Goal: Book appointment/travel/reservation

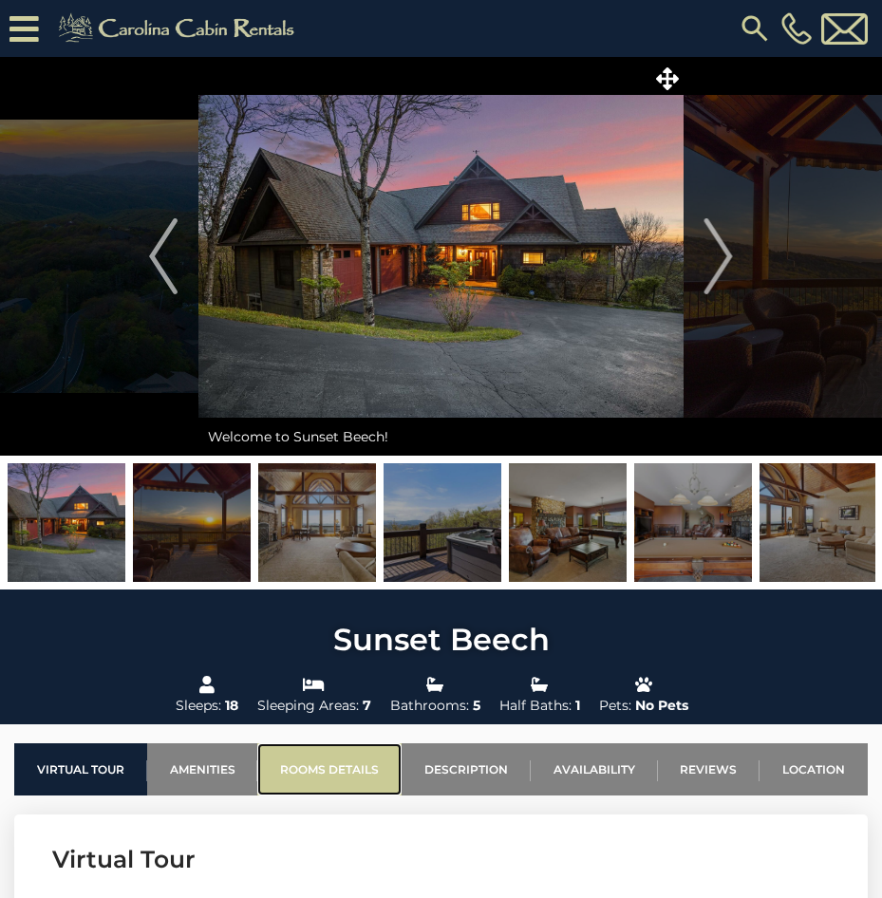
click at [354, 772] on link "Rooms Details" at bounding box center [329, 769] width 144 height 52
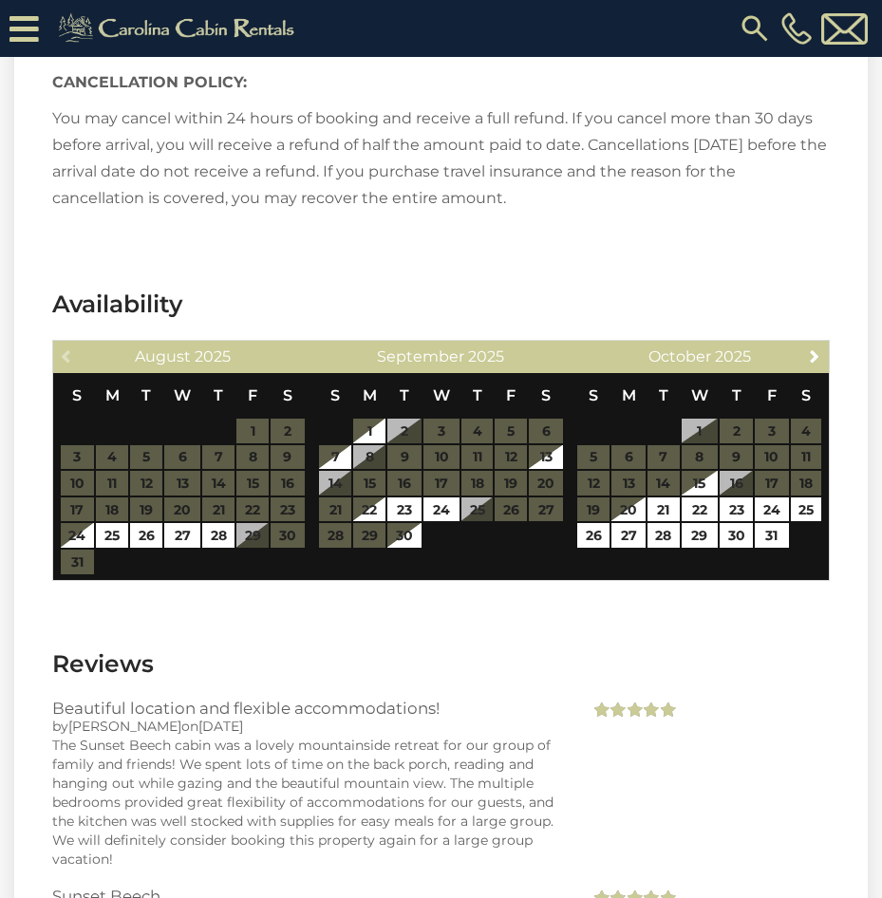
scroll to position [5096, 0]
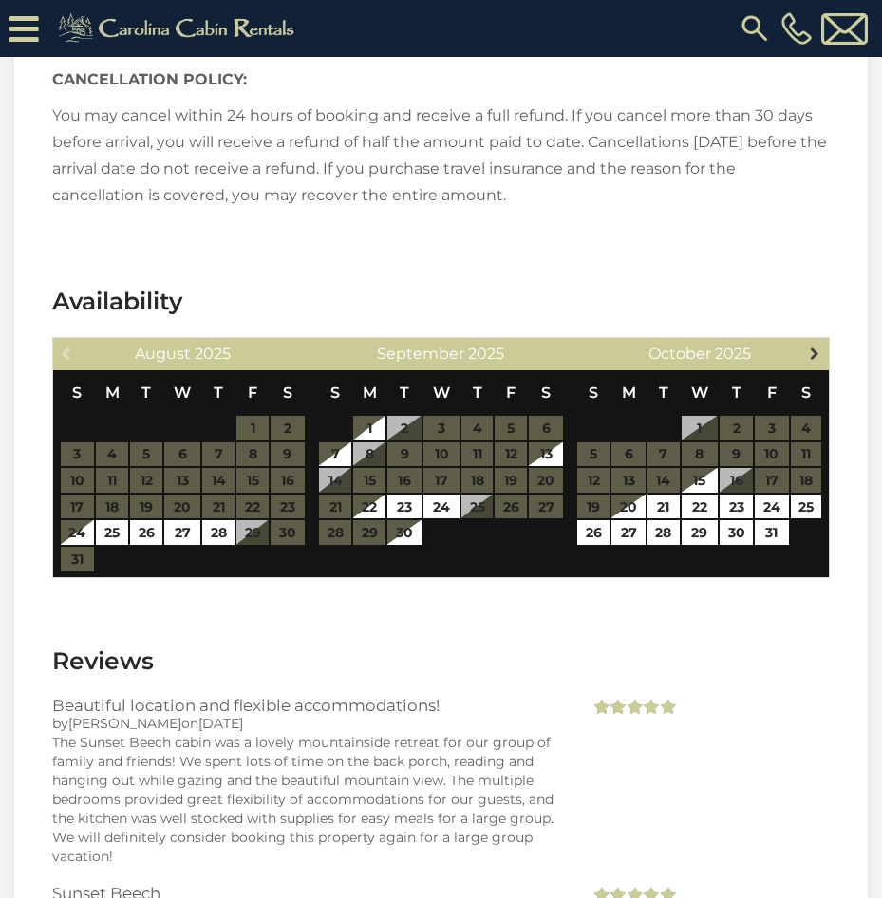
click at [803, 350] on link "Next" at bounding box center [815, 353] width 24 height 24
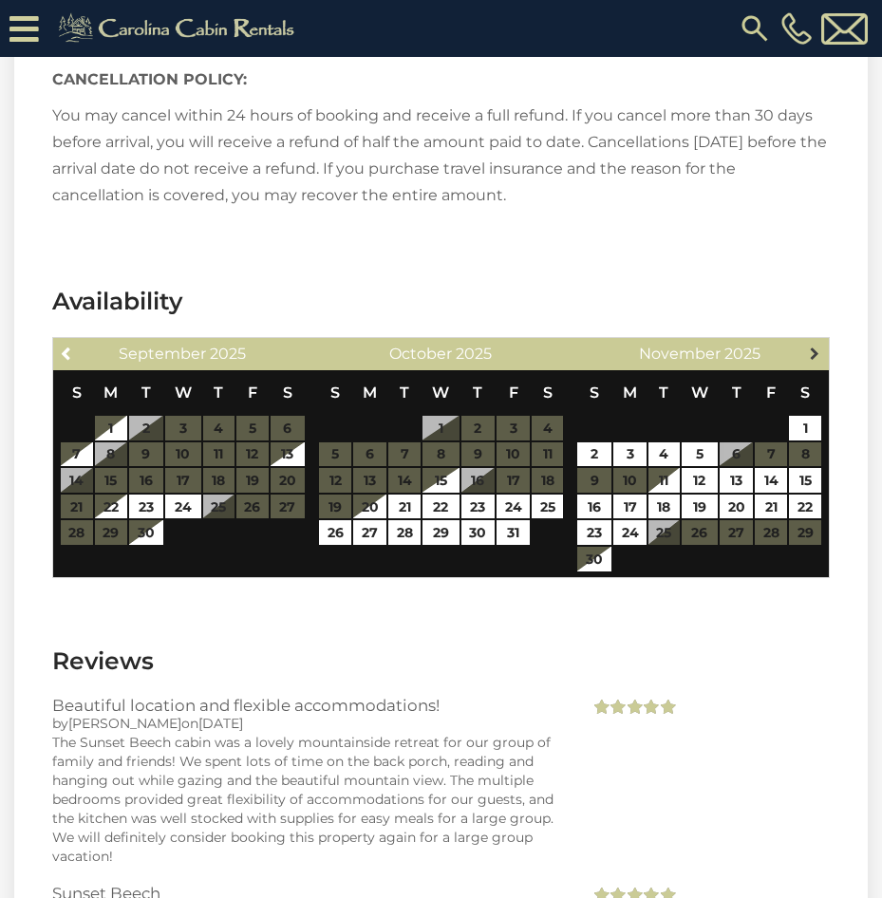
click at [813, 346] on span "Next" at bounding box center [814, 353] width 15 height 15
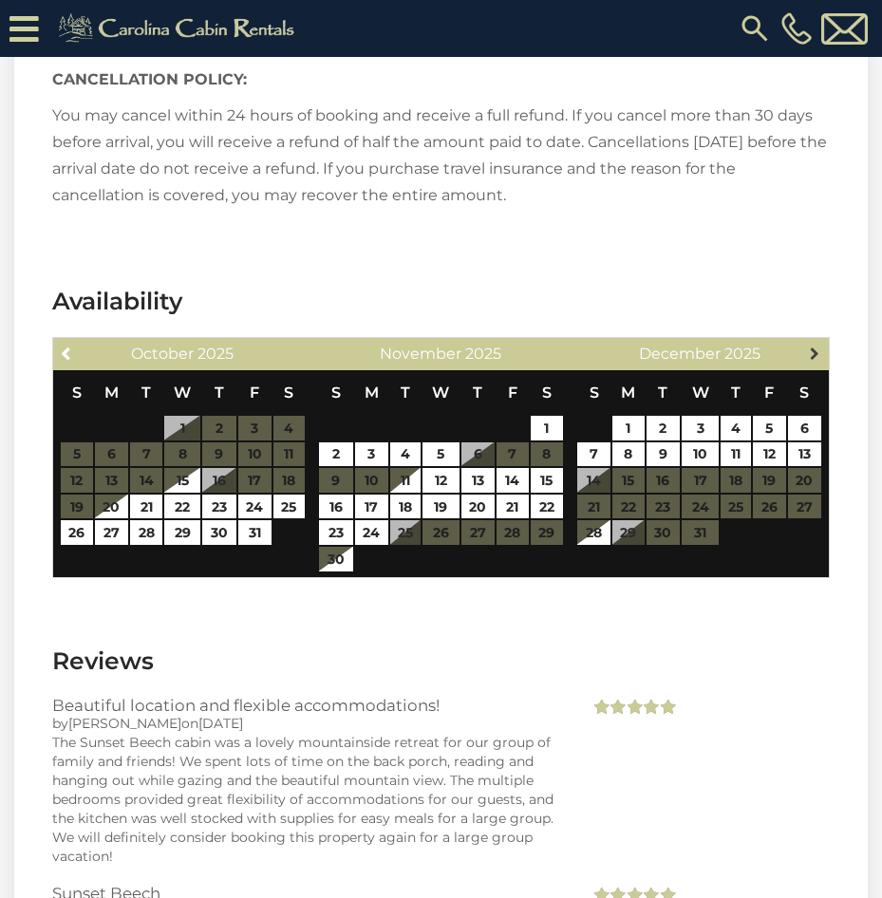
click at [816, 347] on span "Next" at bounding box center [814, 353] width 15 height 15
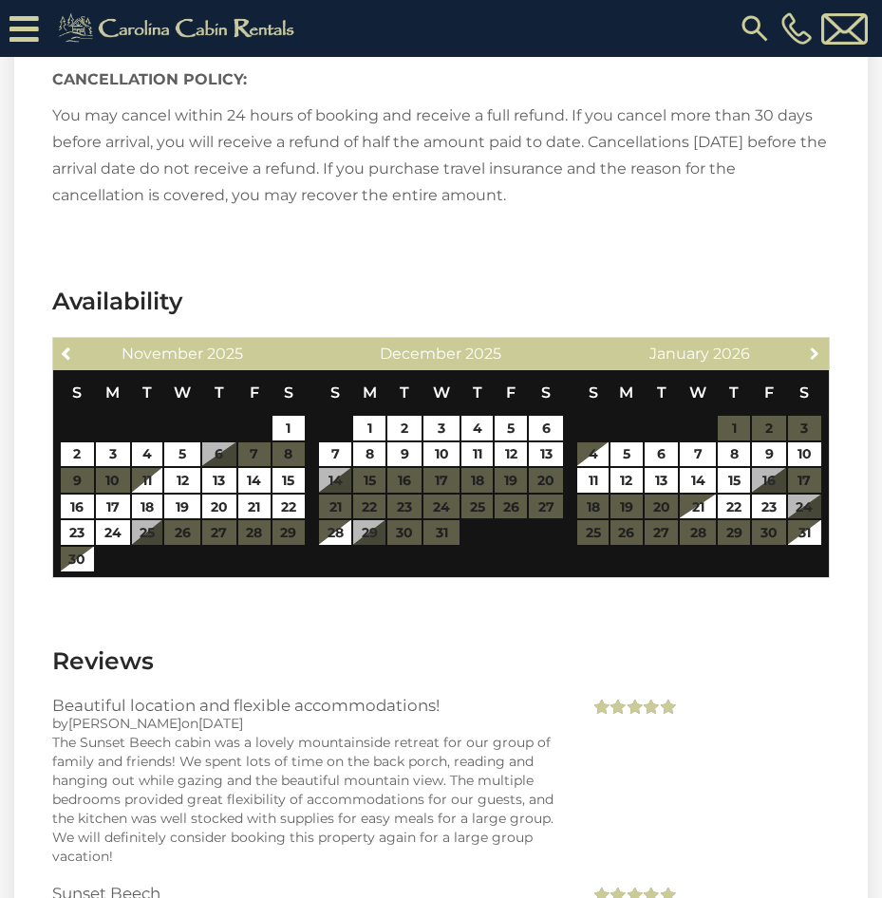
click at [816, 347] on span "Next" at bounding box center [814, 353] width 15 height 15
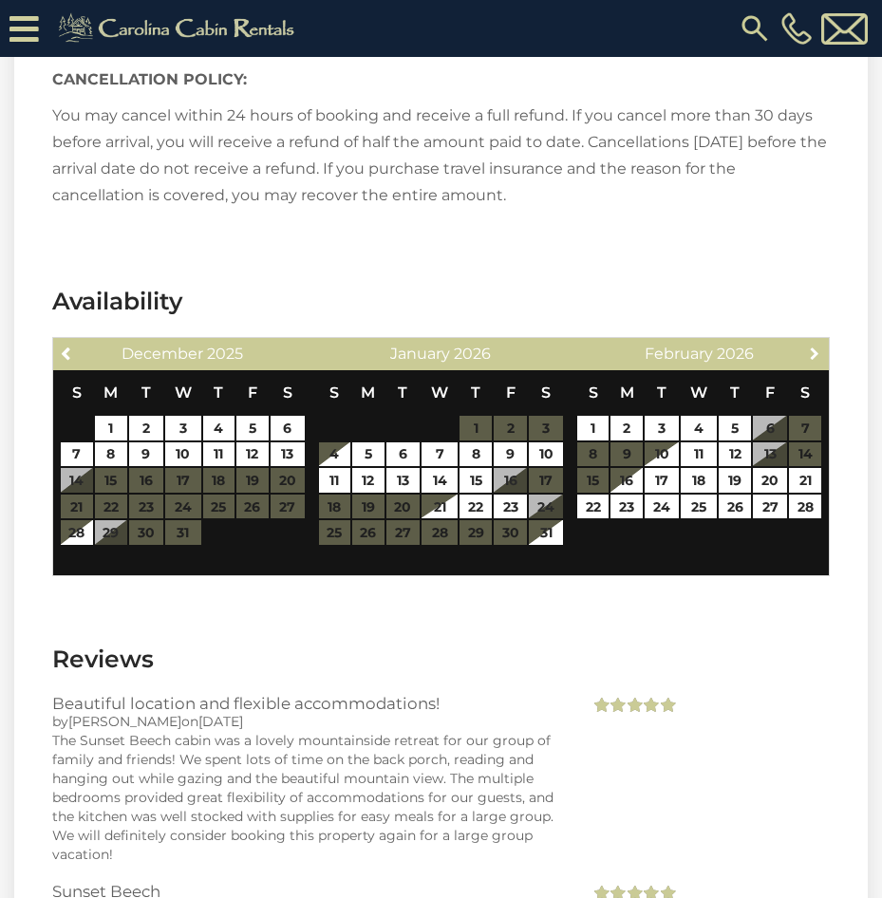
click at [816, 347] on span "Next" at bounding box center [814, 353] width 15 height 15
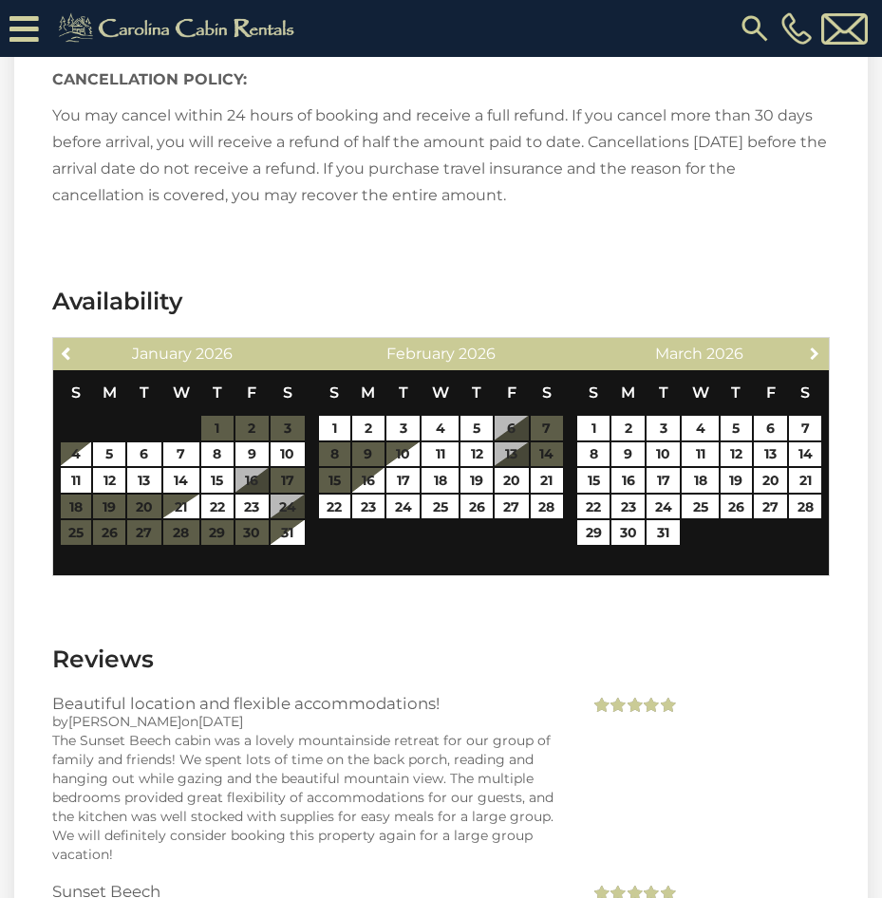
click at [816, 347] on span "Next" at bounding box center [814, 353] width 15 height 15
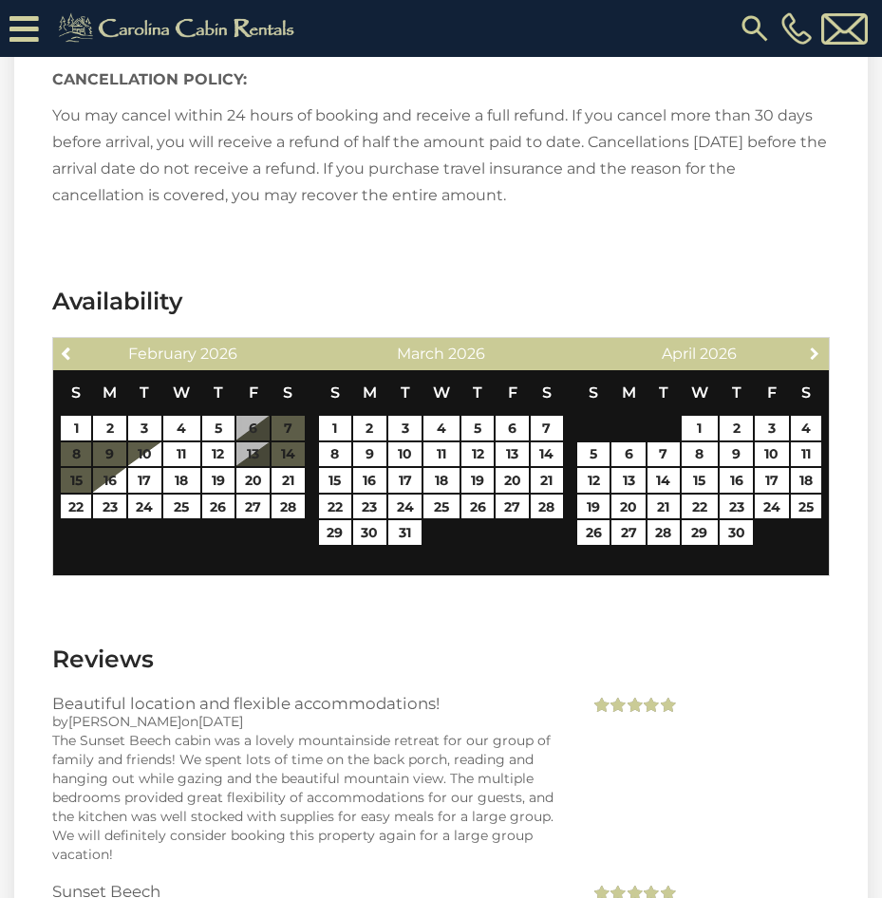
click at [816, 347] on span "Next" at bounding box center [814, 353] width 15 height 15
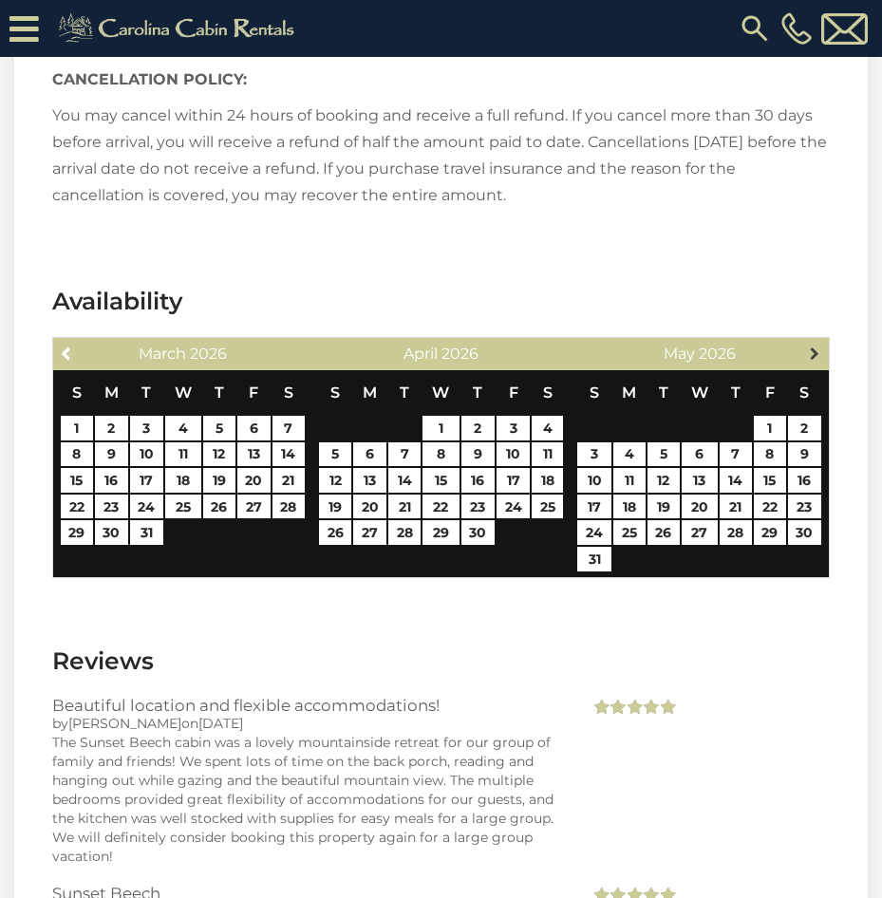
click at [815, 346] on span "Next" at bounding box center [814, 353] width 15 height 15
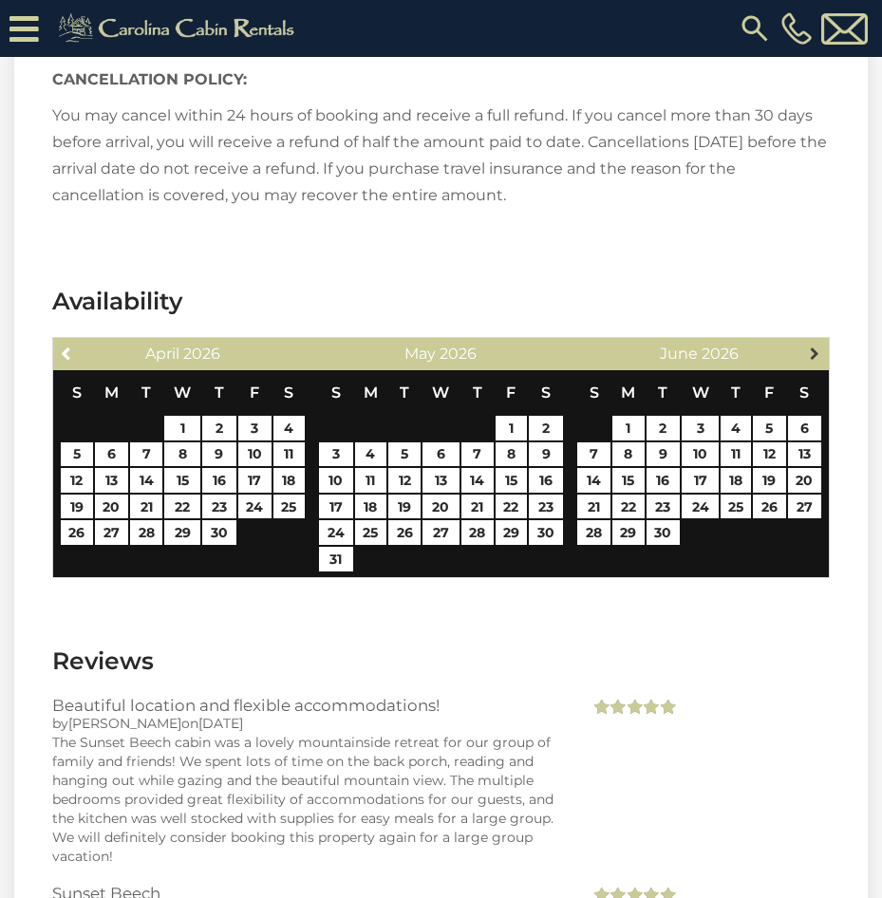
click at [814, 358] on span "Next" at bounding box center [814, 353] width 15 height 15
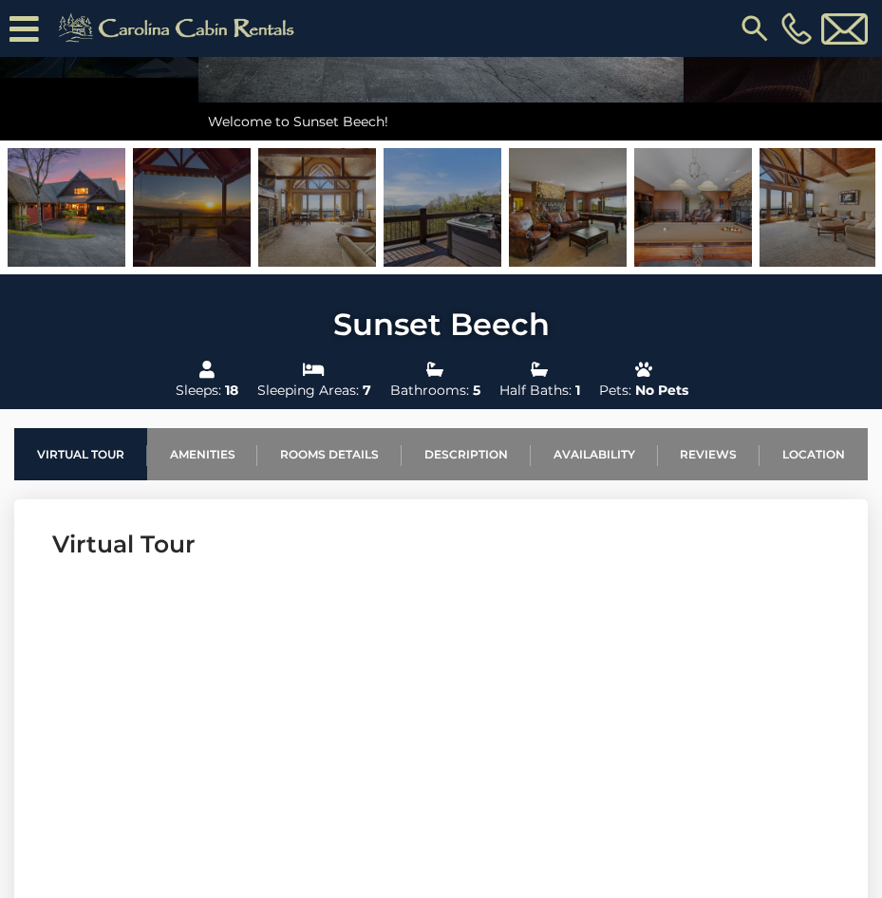
scroll to position [348, 0]
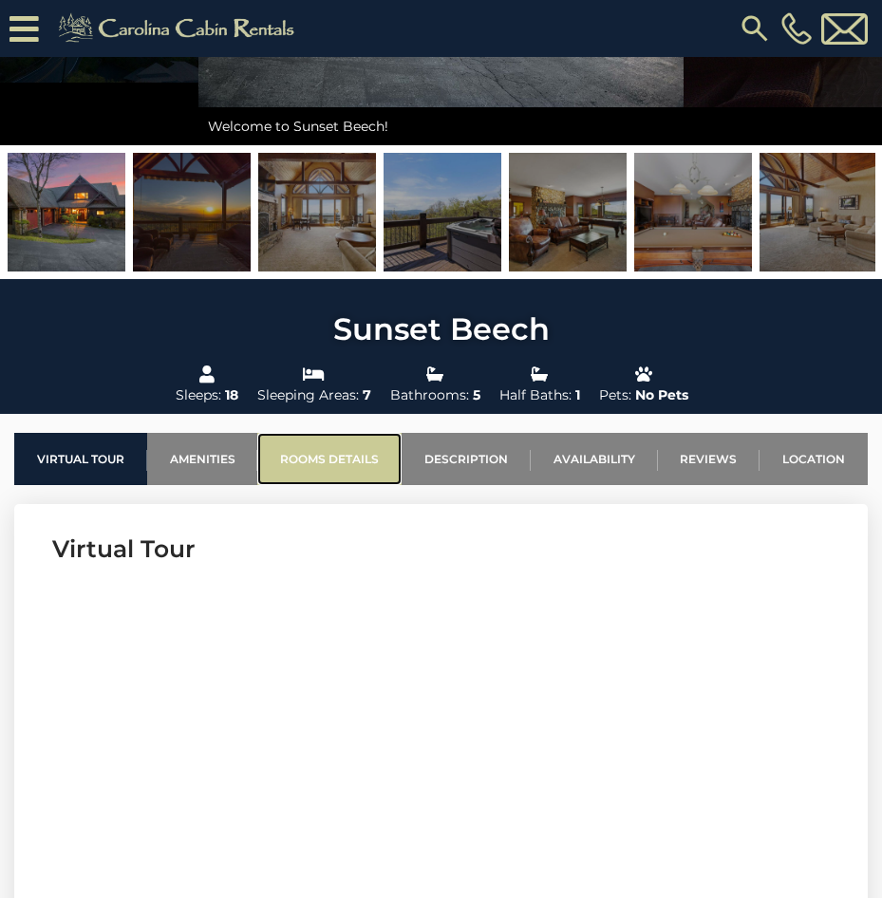
click at [307, 468] on link "Rooms Details" at bounding box center [329, 459] width 144 height 52
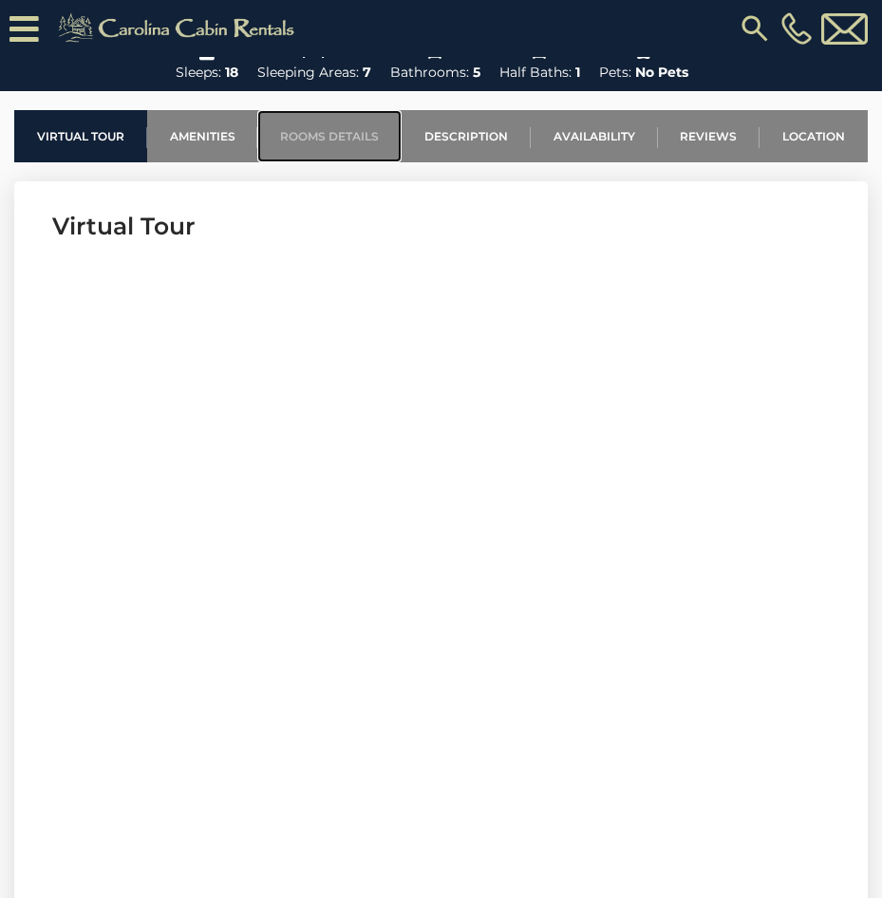
scroll to position [197, 0]
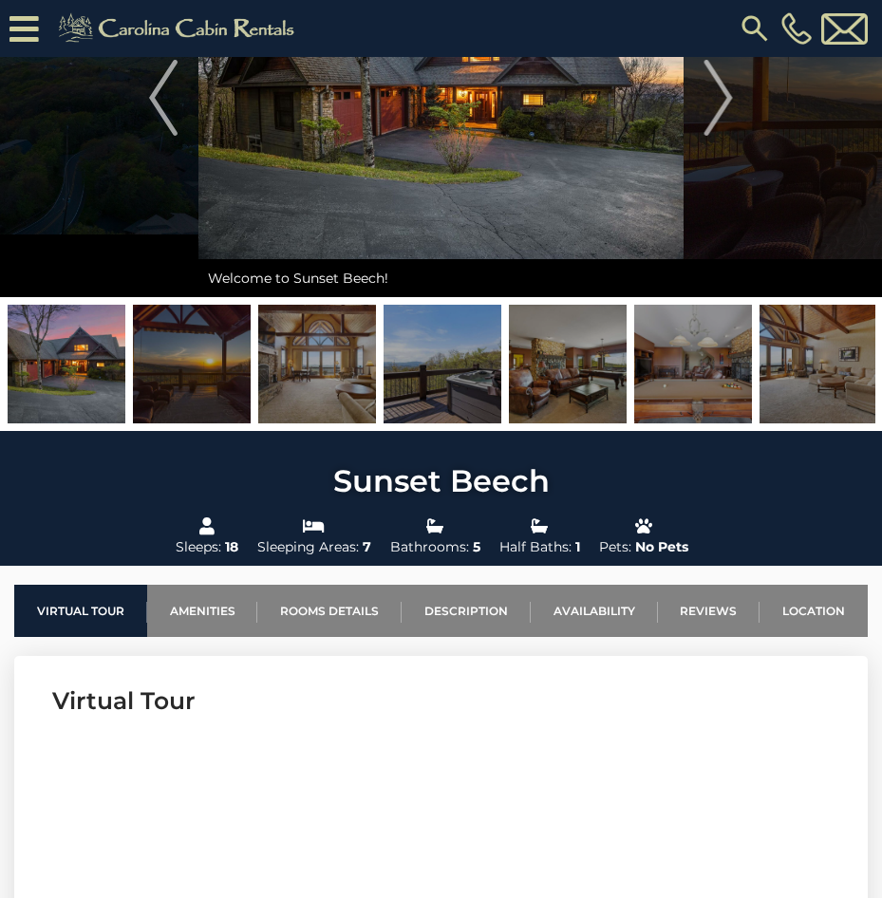
click at [161, 403] on img at bounding box center [192, 364] width 118 height 119
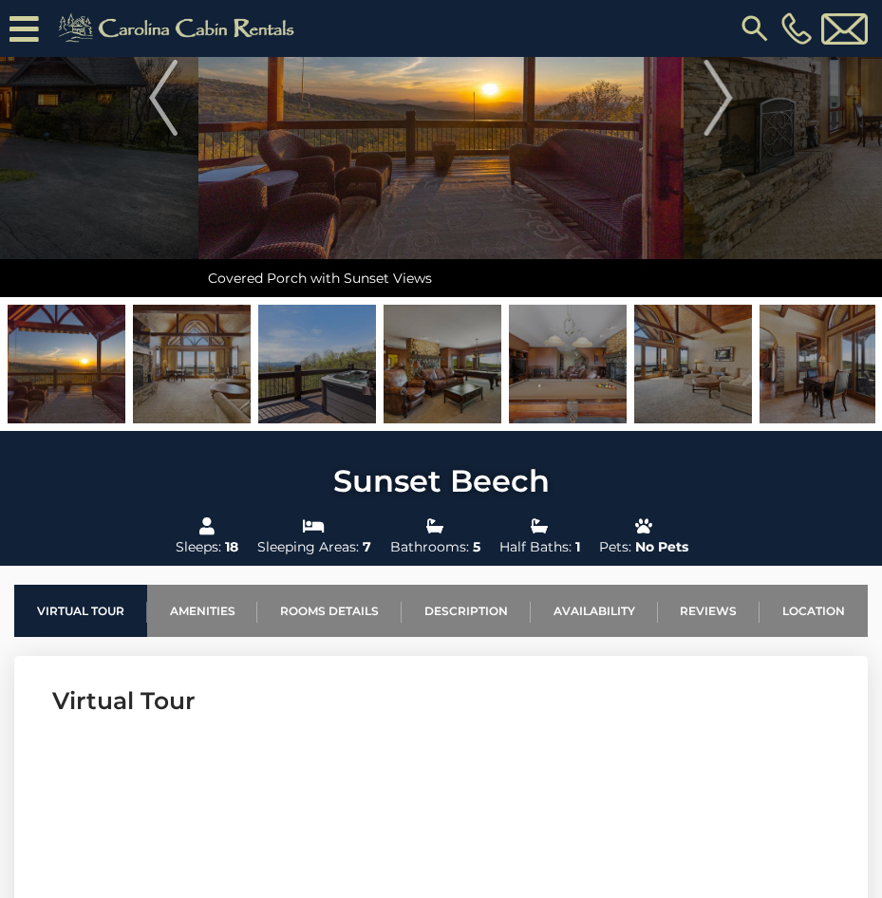
click at [208, 393] on img at bounding box center [192, 364] width 118 height 119
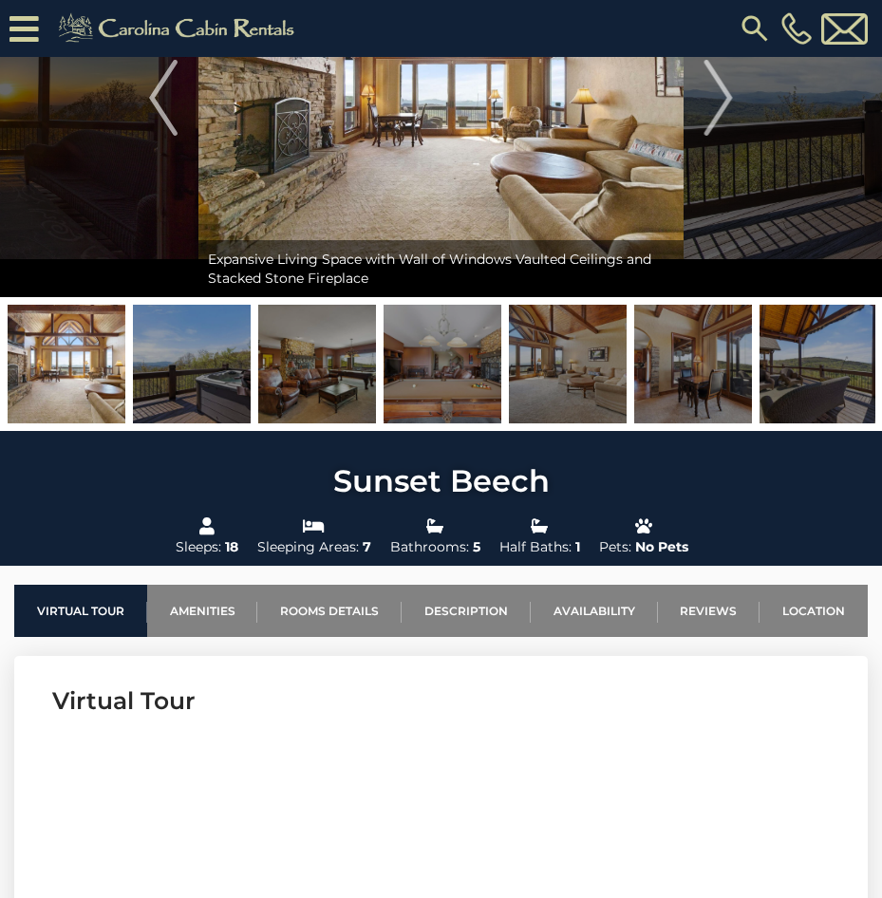
click at [291, 397] on img at bounding box center [317, 364] width 118 height 119
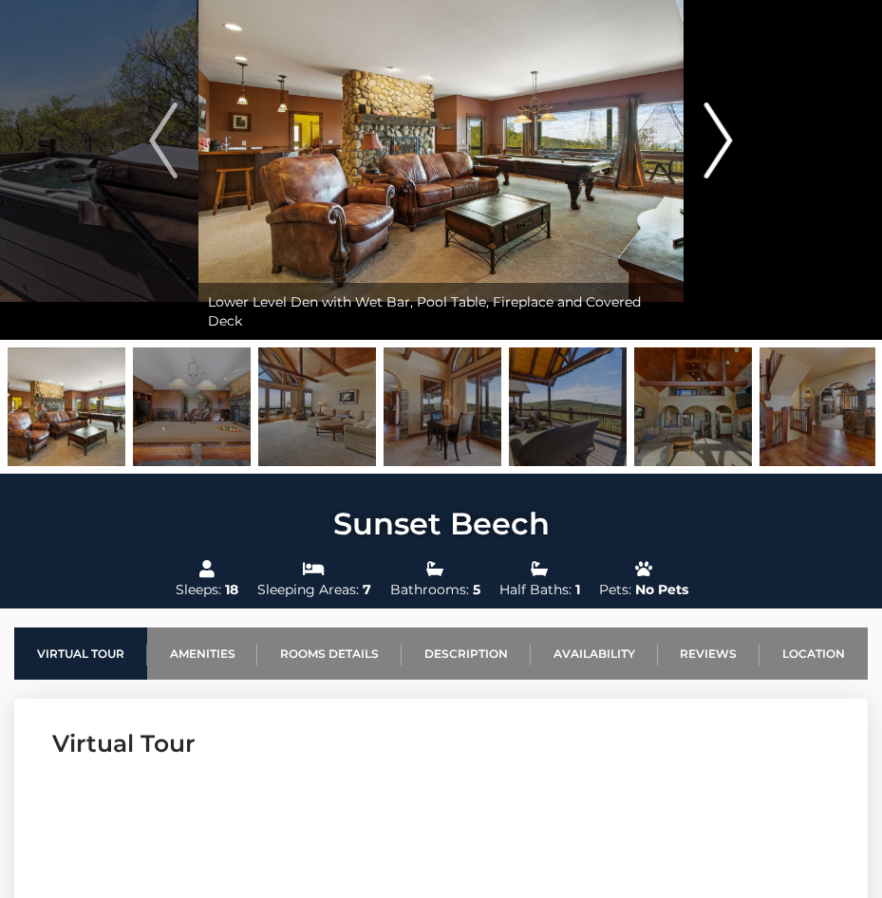
scroll to position [7, 0]
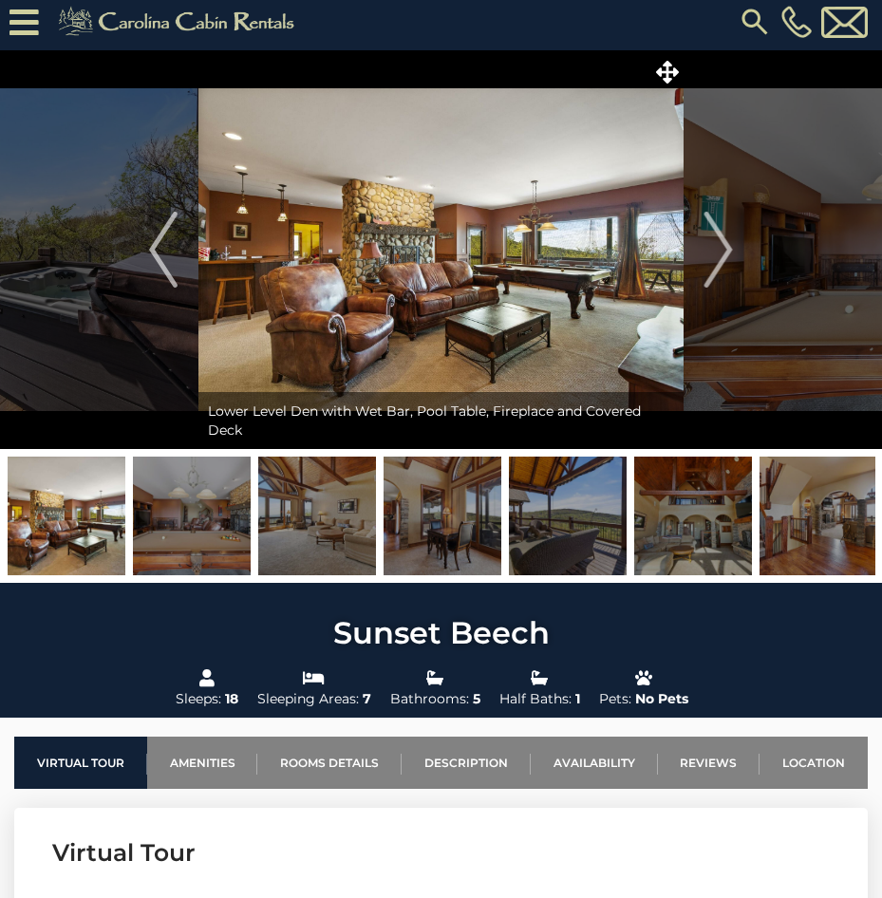
click at [325, 557] on img at bounding box center [317, 516] width 118 height 119
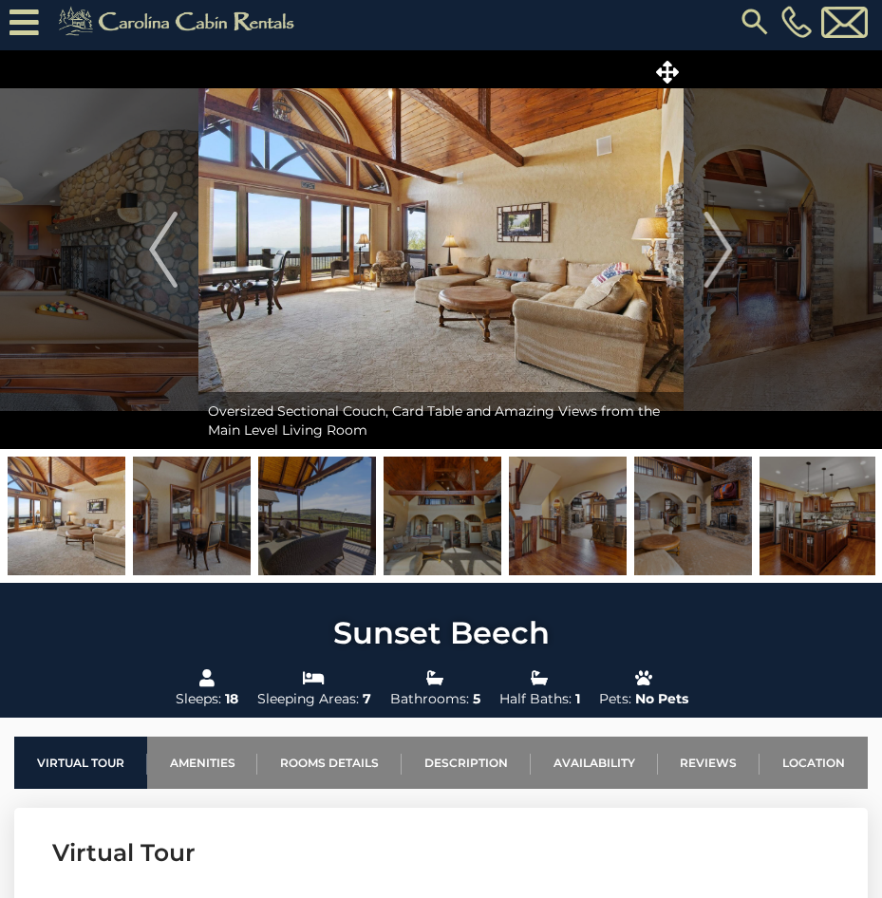
click at [429, 554] on img at bounding box center [443, 516] width 118 height 119
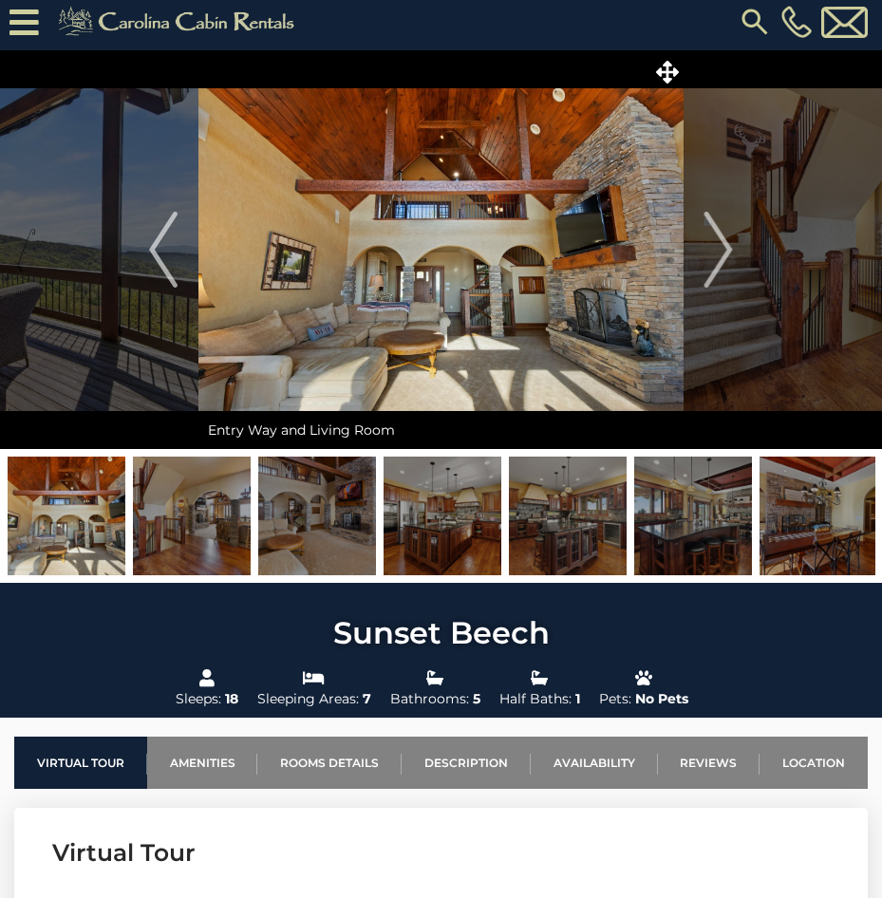
click at [457, 554] on img at bounding box center [443, 516] width 118 height 119
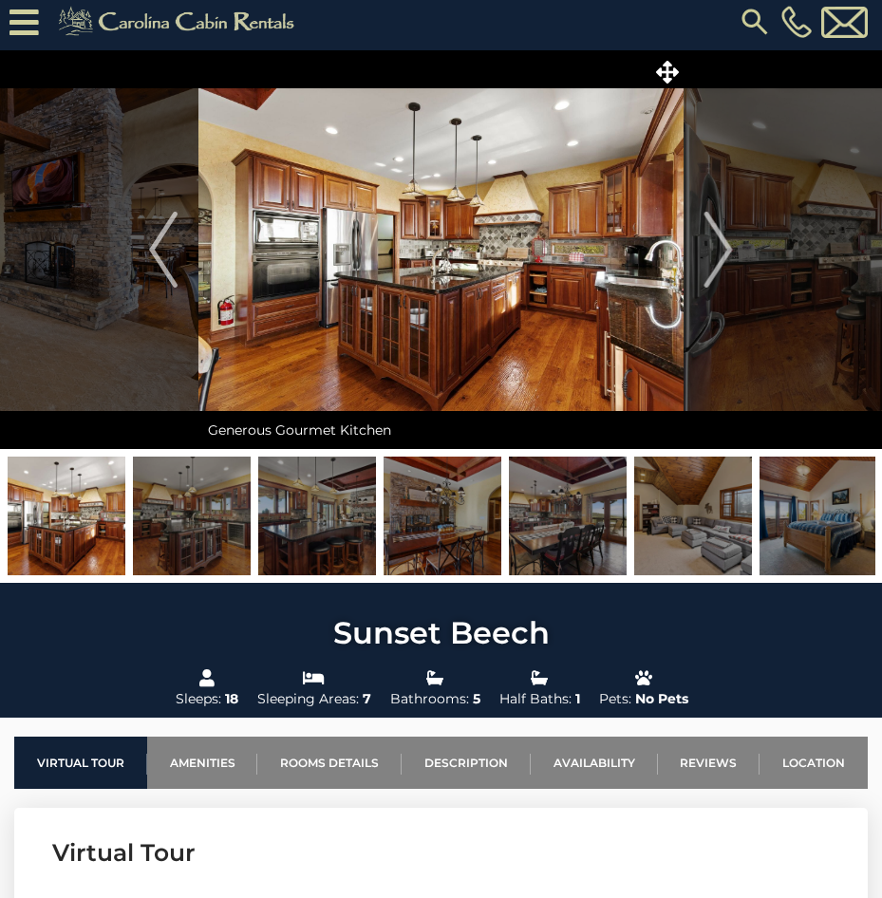
click at [555, 547] on img at bounding box center [568, 516] width 118 height 119
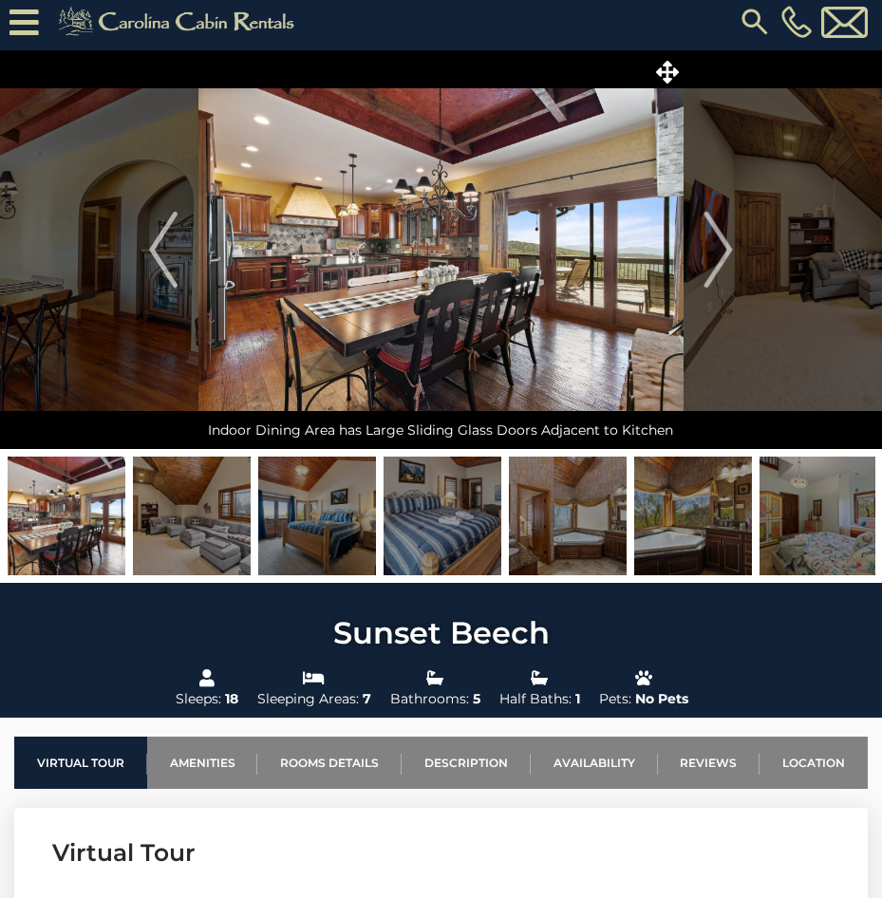
click at [665, 552] on img at bounding box center [693, 516] width 118 height 119
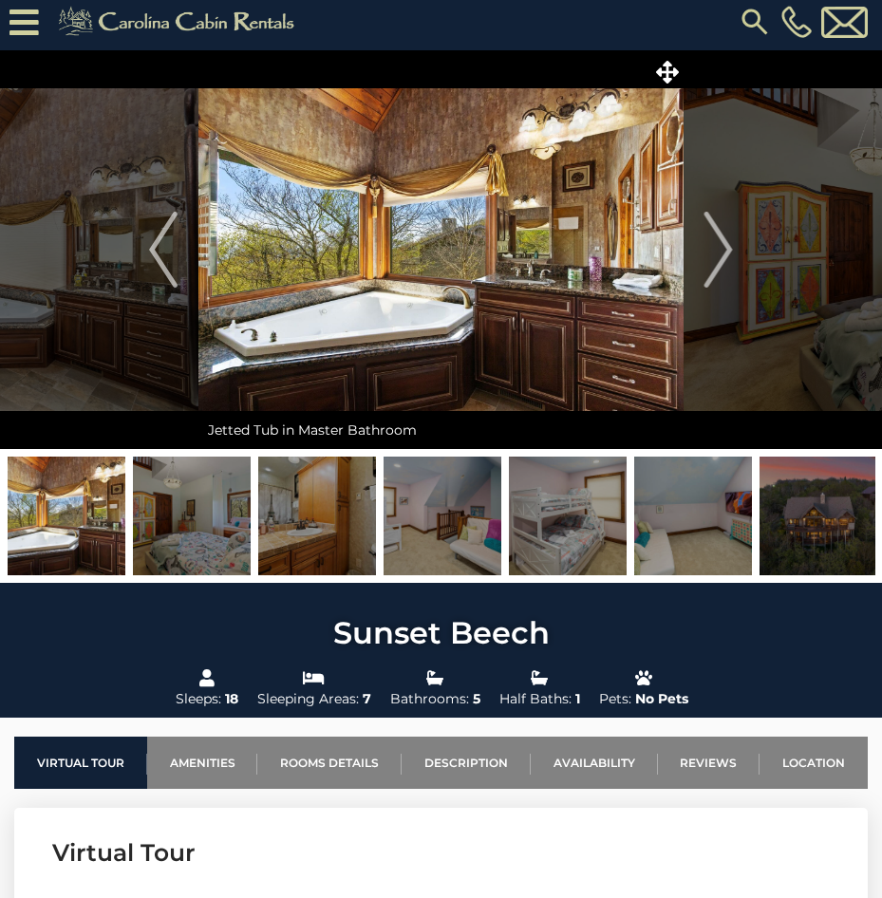
click at [715, 543] on img at bounding box center [693, 516] width 118 height 119
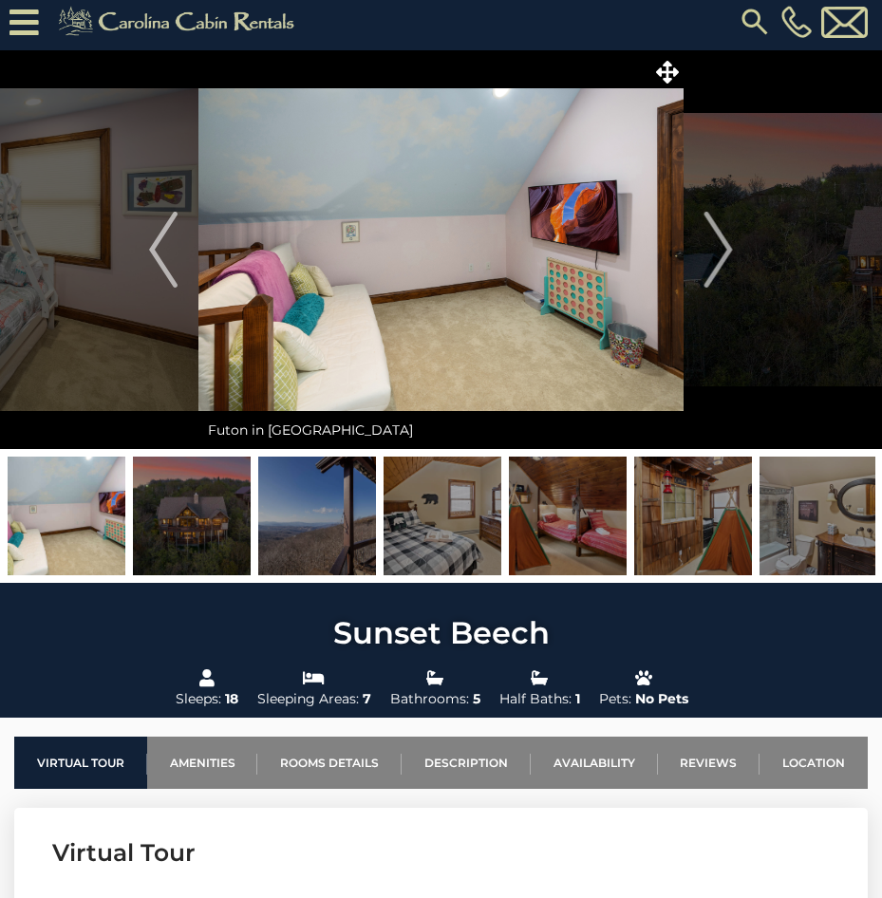
click at [786, 539] on img at bounding box center [819, 516] width 118 height 119
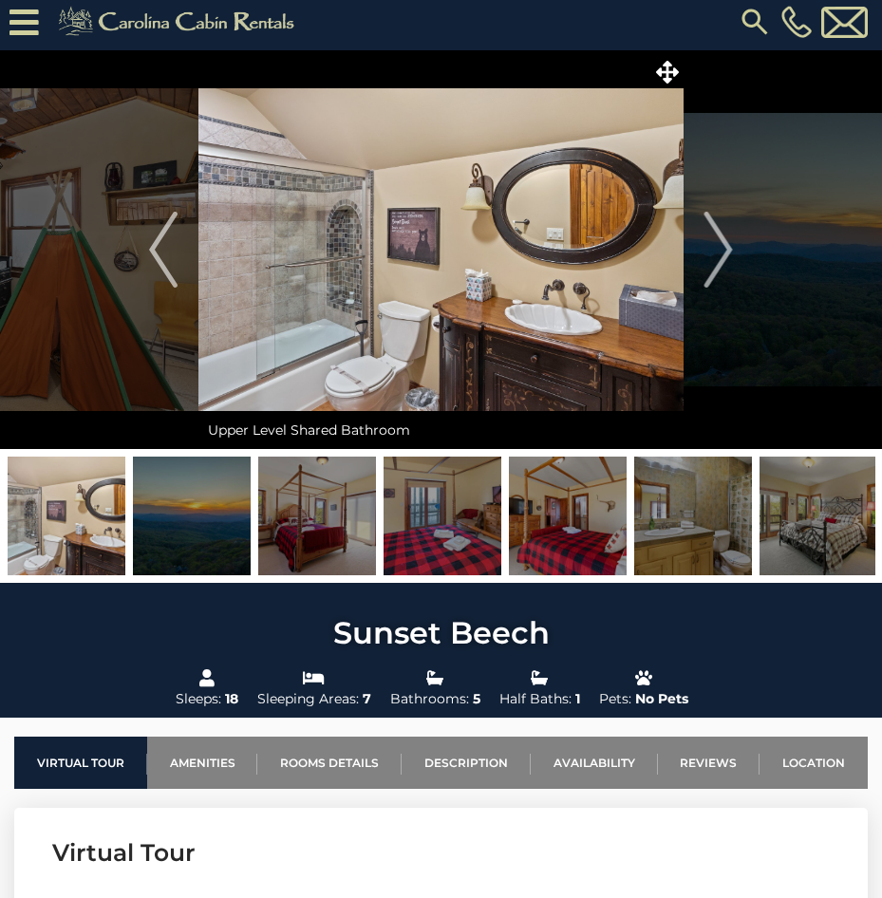
click at [672, 545] on img at bounding box center [693, 516] width 118 height 119
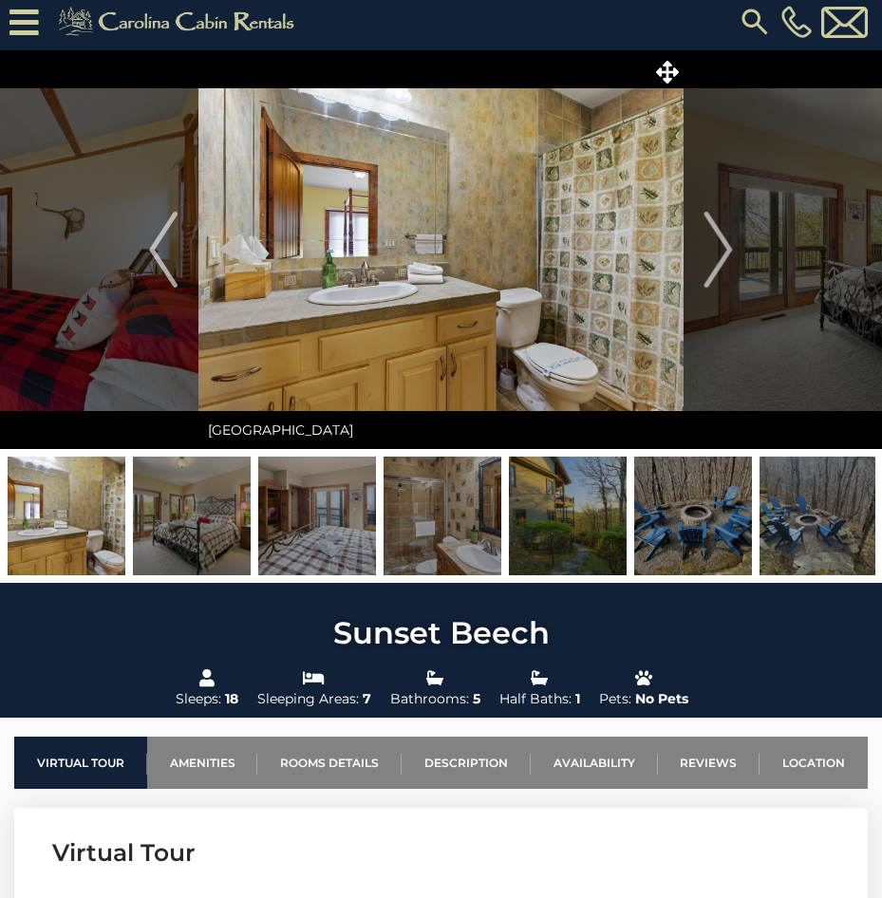
click at [782, 528] on img at bounding box center [819, 516] width 118 height 119
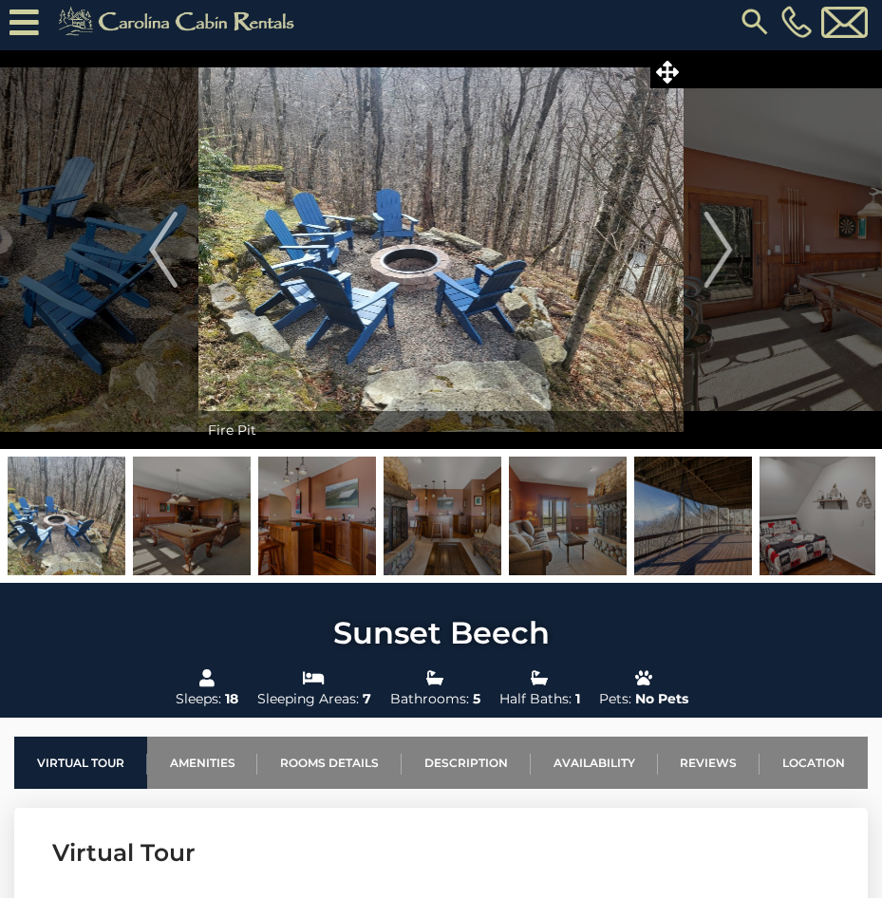
click at [796, 536] on img at bounding box center [819, 516] width 118 height 119
